Goal: Task Accomplishment & Management: Use online tool/utility

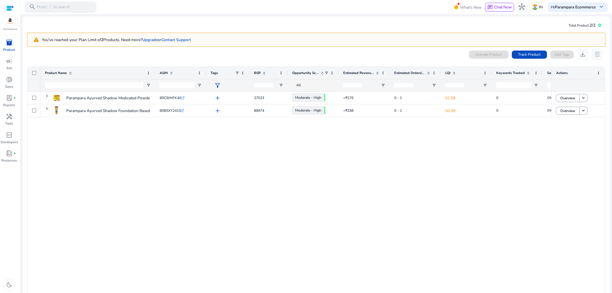
click at [385, 20] on mat-card "Total Product: 2/2 warning You've reached your Plan Limit of 2 Products. Need m…" at bounding box center [316, 195] width 587 height 358
click at [374, 20] on mat-card "Total Product: 2/2 warning You've reached your Plan Limit of 2 Products. Need m…" at bounding box center [316, 195] width 587 height 358
click at [3, 117] on div "handyman" at bounding box center [9, 116] width 16 height 9
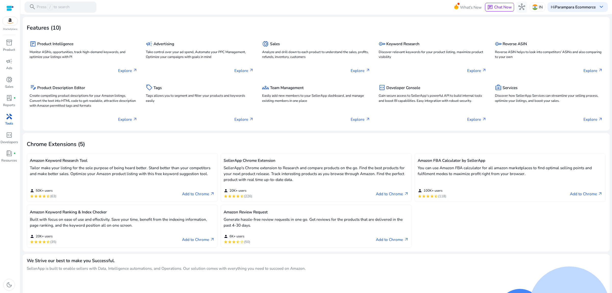
scroll to position [39, 0]
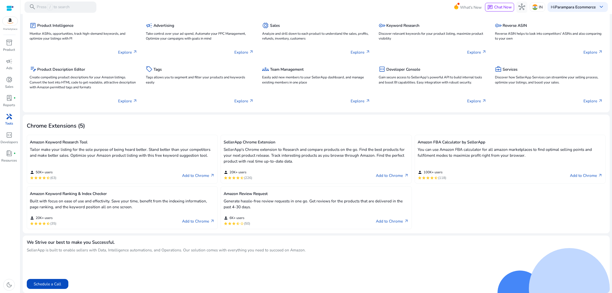
click at [7, 119] on span "handyman" at bounding box center [9, 116] width 7 height 7
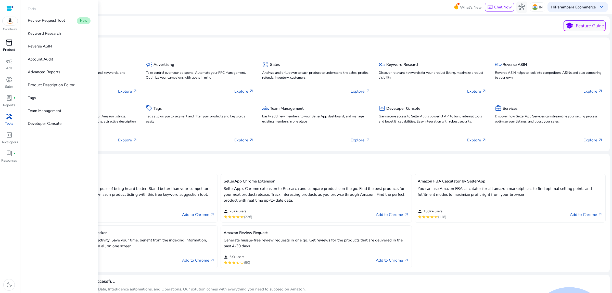
click at [9, 40] on span "inventory_2" at bounding box center [9, 42] width 7 height 7
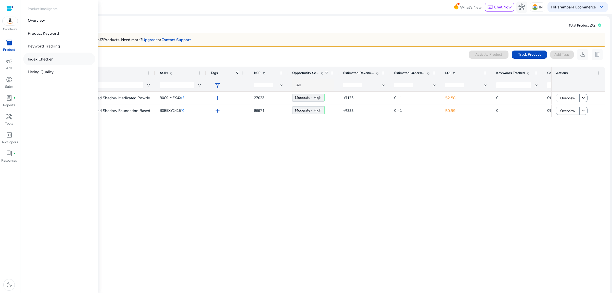
click at [44, 58] on p "Index Checker" at bounding box center [40, 59] width 25 height 6
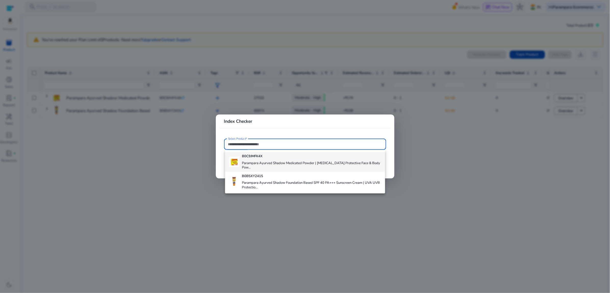
click at [252, 160] on div "B0C9JMFK4X Parampara Ayurved Shadow Medicated Powder | [MEDICAL_DATA] Protectiv…" at bounding box center [311, 162] width 139 height 20
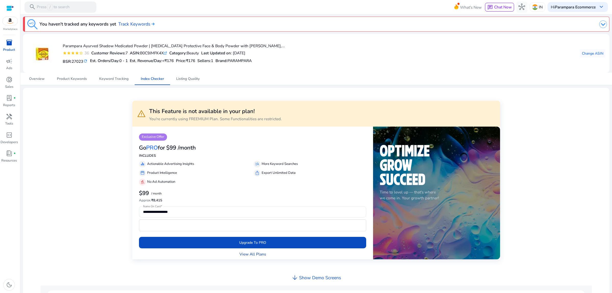
click at [259, 255] on link "View All Plans" at bounding box center [253, 254] width 27 height 6
click at [259, 256] on link "View All Plans" at bounding box center [253, 254] width 27 height 6
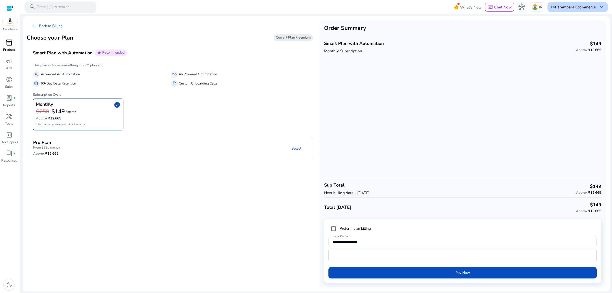
click at [598, 6] on span "keyboard_arrow_down" at bounding box center [601, 7] width 7 height 7
click at [599, 7] on span "keyboard_arrow_down" at bounding box center [601, 7] width 7 height 7
click at [597, 7] on div "Hi Parampara Ecommerce keyboard_arrow_down" at bounding box center [578, 7] width 60 height 10
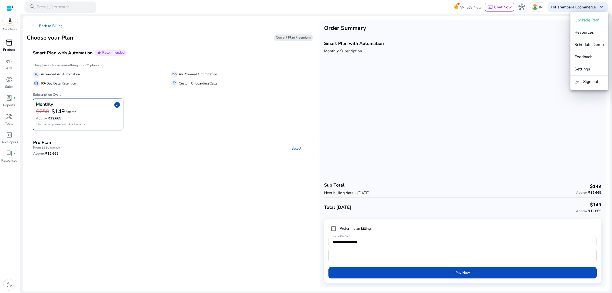
click at [568, 8] on div at bounding box center [306, 146] width 612 height 293
